Goal: Task Accomplishment & Management: Use online tool/utility

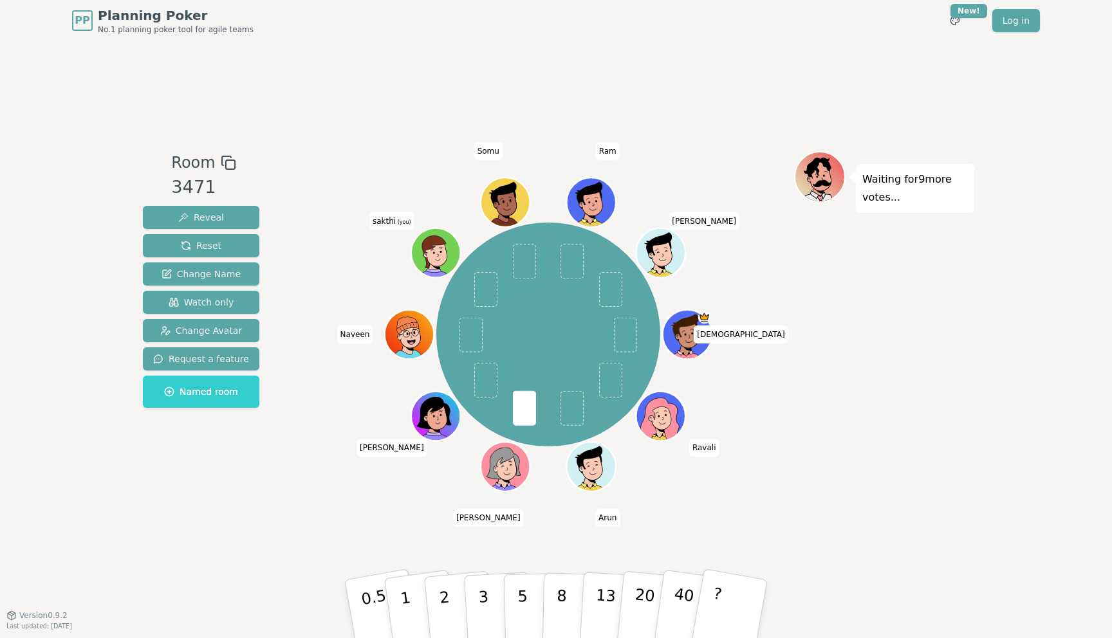
click at [763, 456] on div "[PERSON_NAME] [PERSON_NAME] [PERSON_NAME] [PERSON_NAME] Naveen [PERSON_NAME] (y…" at bounding box center [548, 334] width 492 height 320
click at [558, 608] on p "8" at bounding box center [561, 608] width 11 height 69
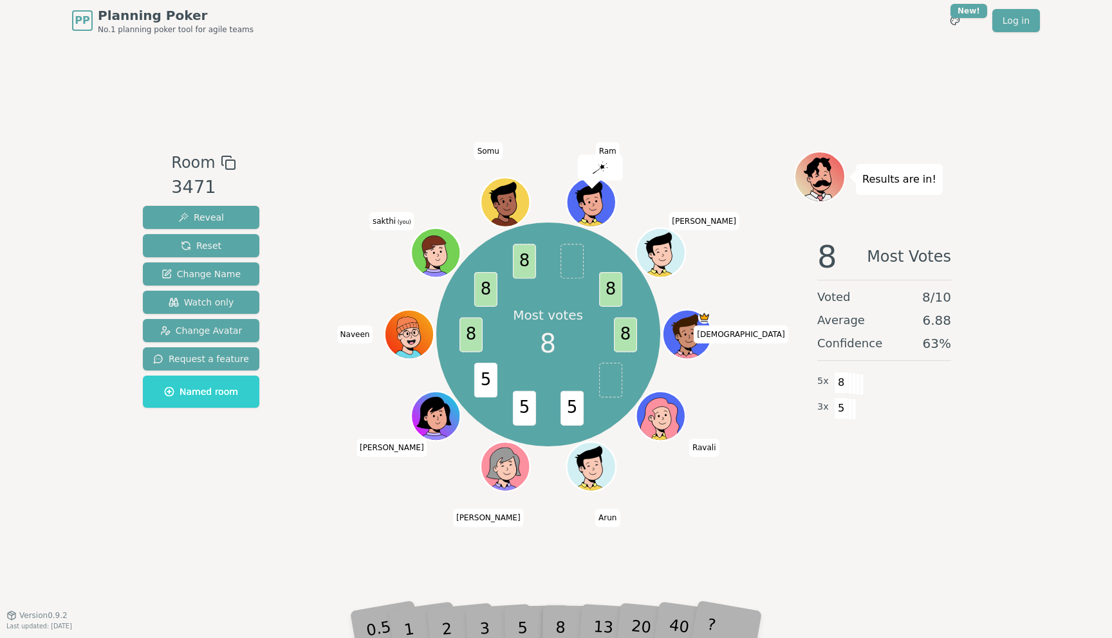
drag, startPoint x: 922, startPoint y: 495, endPoint x: 913, endPoint y: 493, distance: 9.2
click at [913, 493] on div "Results are in! 8 Most Votes Voted 8 / 10 Average 6.88 Confidence 63 % 5 x 8 3 …" at bounding box center [884, 328] width 180 height 354
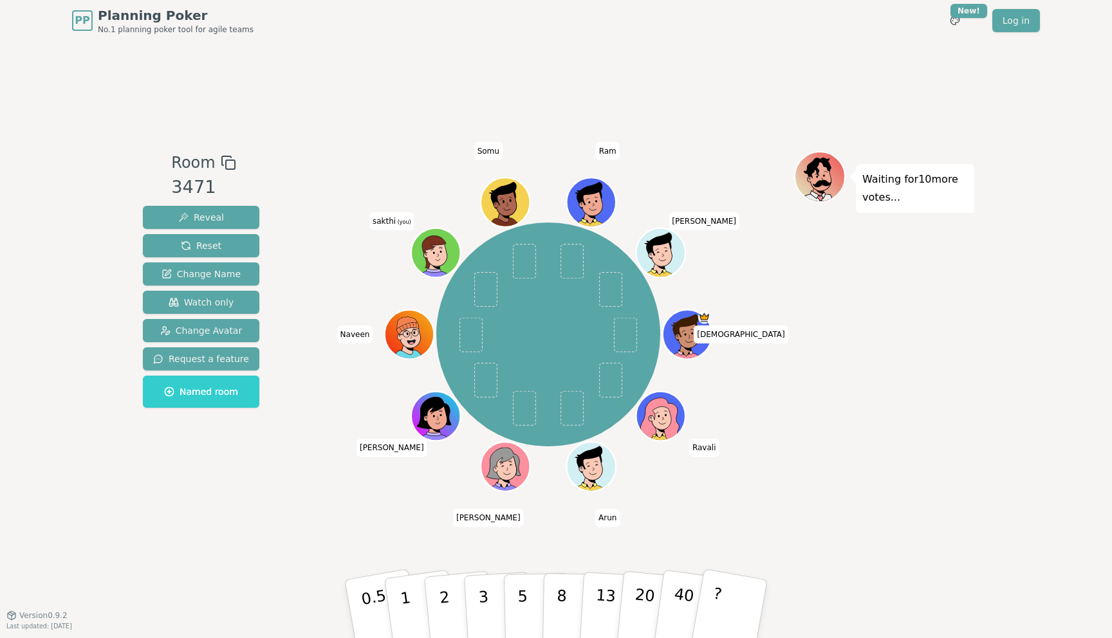
drag, startPoint x: 855, startPoint y: 421, endPoint x: 845, endPoint y: 439, distance: 20.7
click at [557, 548] on div "Room 3471 Reveal Reset Change Name Watch only Change Avatar Request a feature N…" at bounding box center [556, 328] width 836 height 574
click at [520, 596] on p "5" at bounding box center [522, 609] width 11 height 69
click at [516, 594] on button "5" at bounding box center [537, 609] width 66 height 98
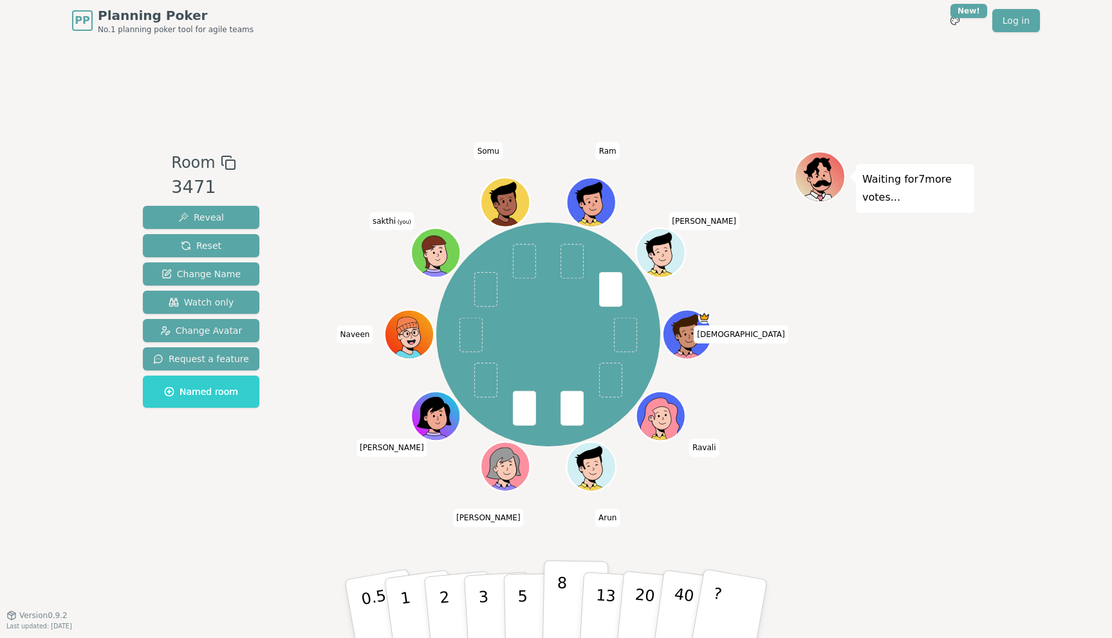
click at [566, 593] on button "8" at bounding box center [575, 609] width 66 height 98
click at [565, 593] on p "8" at bounding box center [561, 608] width 11 height 69
click at [562, 602] on p "8" at bounding box center [561, 608] width 11 height 69
click at [569, 598] on button "8" at bounding box center [575, 609] width 66 height 98
click at [558, 594] on p "8" at bounding box center [561, 608] width 11 height 69
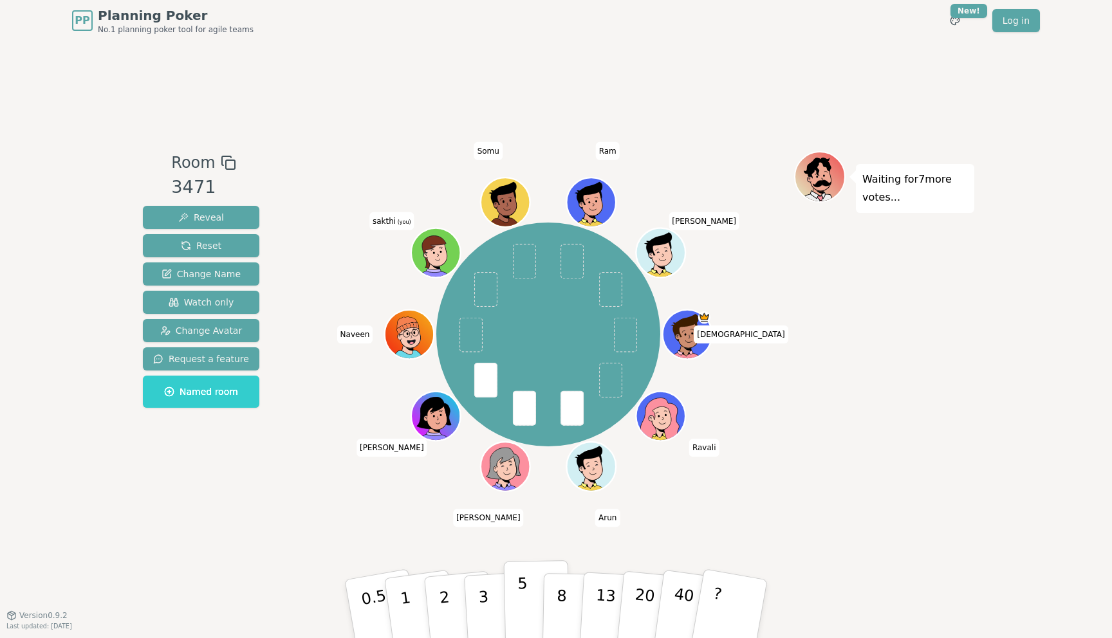
click at [536, 612] on button "5" at bounding box center [537, 609] width 66 height 98
click at [540, 592] on button "5" at bounding box center [537, 609] width 66 height 98
click at [533, 573] on button "5" at bounding box center [537, 609] width 66 height 98
click at [569, 576] on button "8" at bounding box center [575, 609] width 66 height 98
click at [564, 503] on div "[PERSON_NAME] [PERSON_NAME] [PERSON_NAME] [PERSON_NAME] Naveen [PERSON_NAME] (y…" at bounding box center [548, 328] width 492 height 354
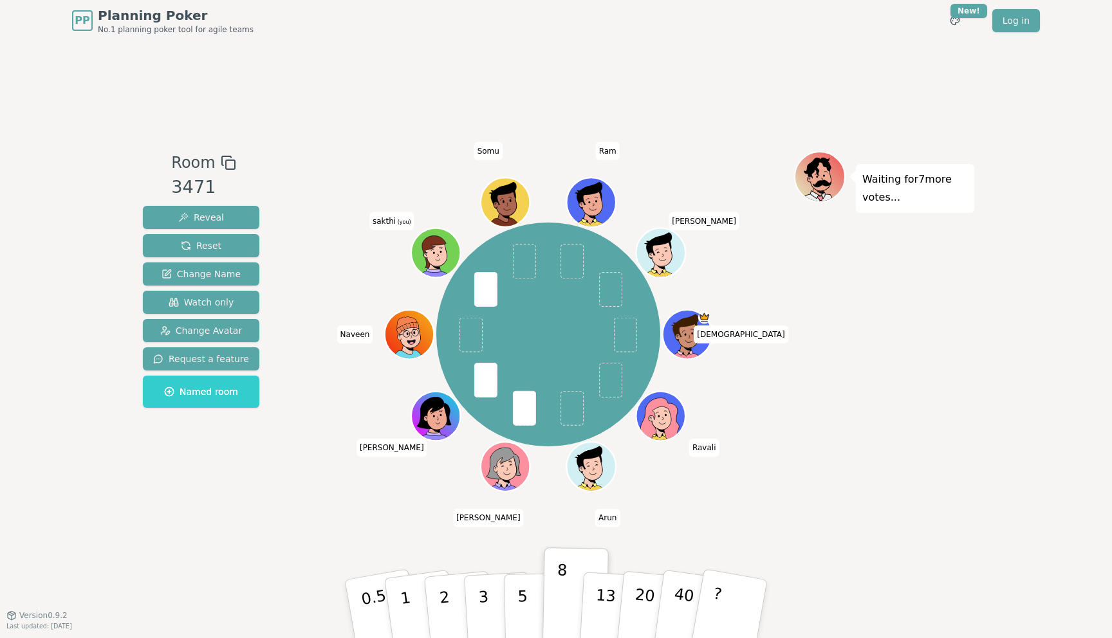
click at [445, 192] on div "[PERSON_NAME] [PERSON_NAME] [PERSON_NAME] [PERSON_NAME] Naveen [PERSON_NAME] (y…" at bounding box center [548, 334] width 492 height 320
